Goal: Find specific page/section: Find specific page/section

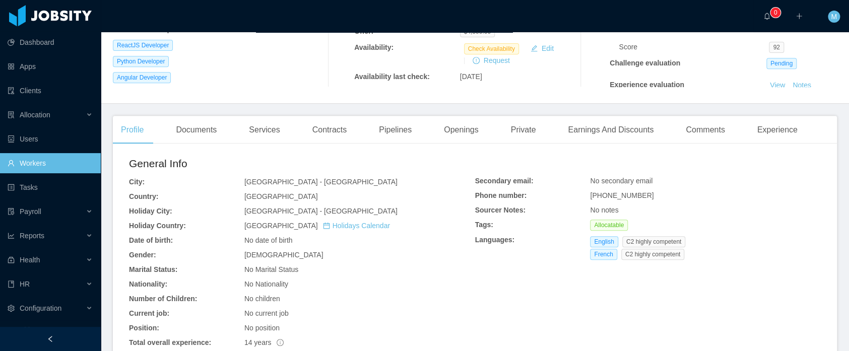
scroll to position [309, 0]
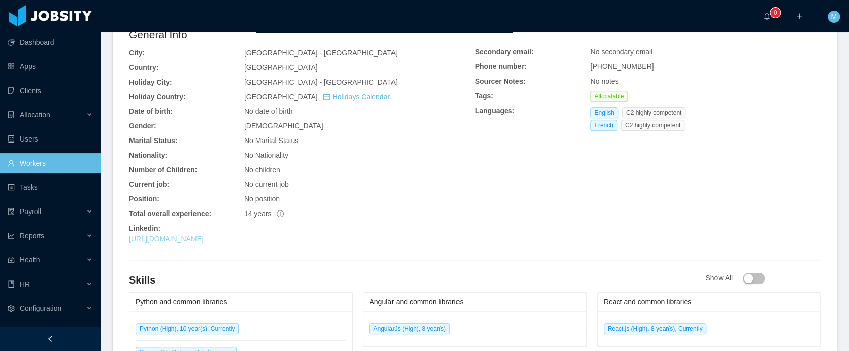
click at [204, 242] on link "[URL][DOMAIN_NAME]" at bounding box center [166, 239] width 75 height 8
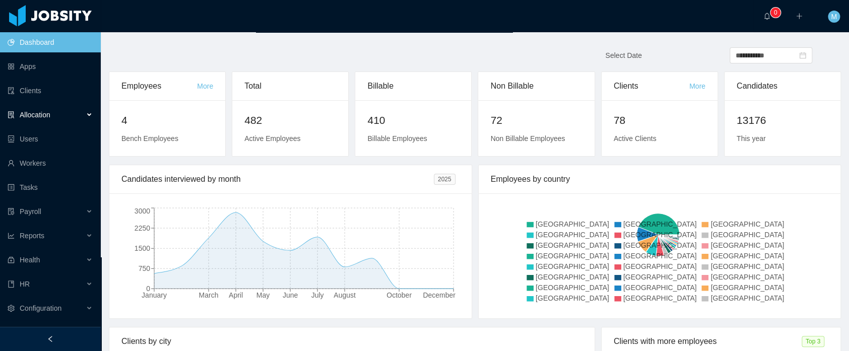
click at [54, 113] on div "Allocation" at bounding box center [50, 115] width 101 height 20
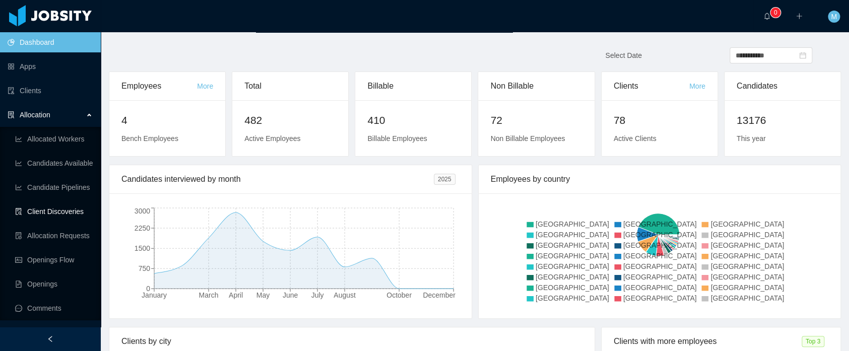
click at [61, 212] on link "Client Discoveries" at bounding box center [54, 212] width 78 height 20
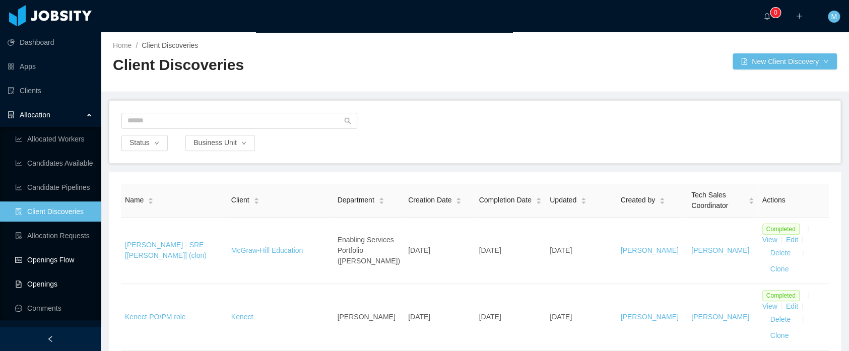
click at [53, 261] on link "Openings Flow" at bounding box center [54, 260] width 78 height 20
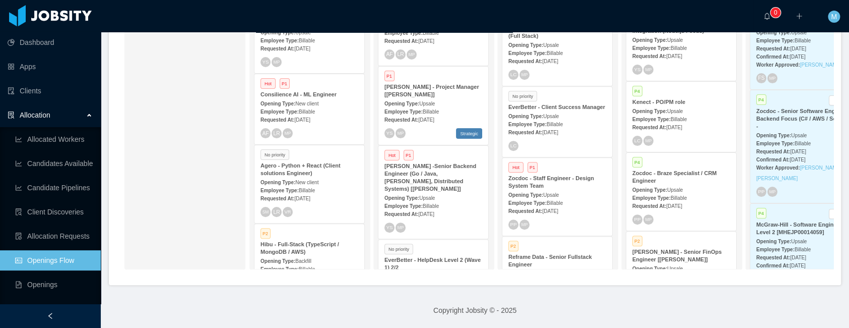
scroll to position [235, 0]
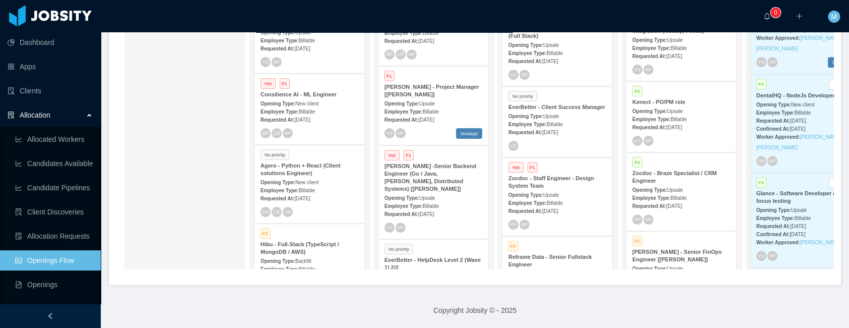
drag, startPoint x: 621, startPoint y: 277, endPoint x: 629, endPoint y: 275, distance: 8.0
click at [629, 275] on div "Pipeline On Hold Looking for candidate P1 McGraw-Hill - Site Reliability Engine…" at bounding box center [475, 108] width 732 height 351
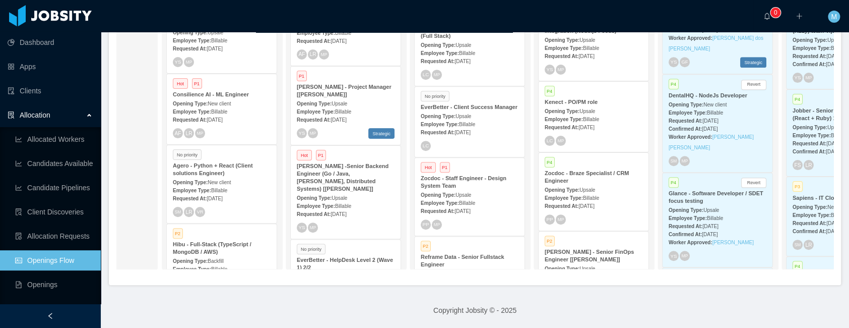
drag, startPoint x: 719, startPoint y: 266, endPoint x: 740, endPoint y: 267, distance: 21.2
click at [740, 267] on div "On Hold Looking for candidate P1 McGraw-Hill - Site Reliability Engineer with A…" at bounding box center [474, 127] width 717 height 300
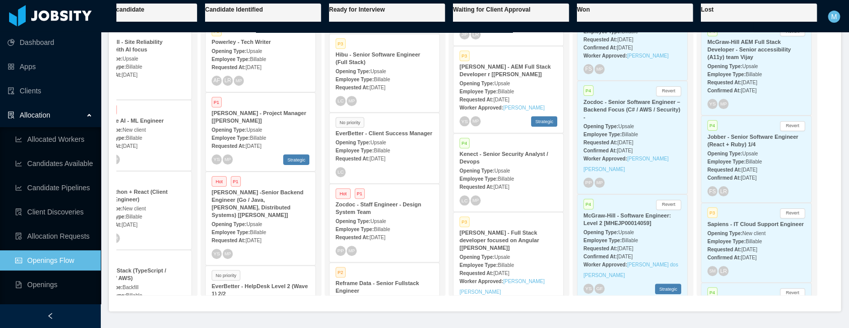
scroll to position [464, 0]
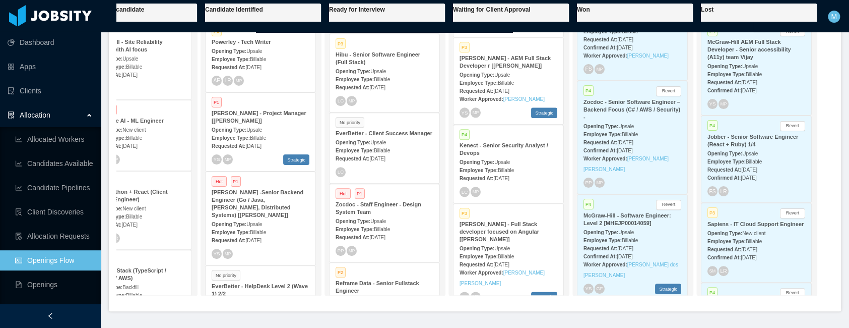
click at [578, 90] on div "P4 Revert Zocdoc - Senior Software Engineer – Backend Focus (C# / AWS / Securit…" at bounding box center [633, 137] width 110 height 112
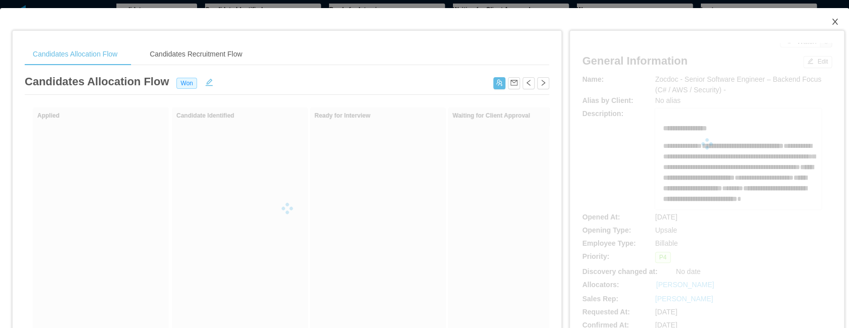
click at [833, 18] on span "Close" at bounding box center [835, 22] width 28 height 28
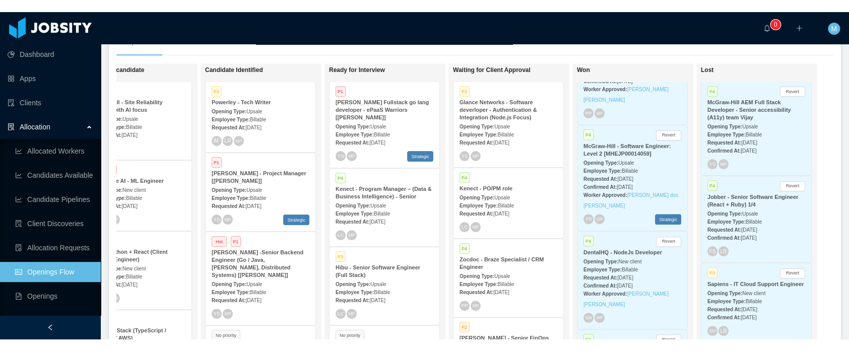
scroll to position [86, 0]
